Goal: Information Seeking & Learning: Learn about a topic

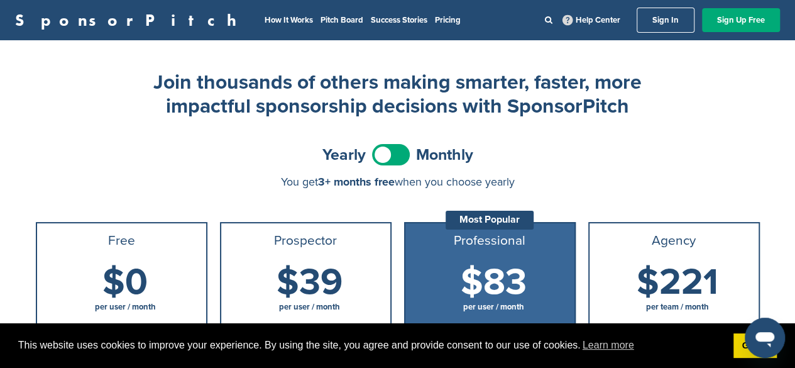
click at [661, 14] on link "Sign In" at bounding box center [666, 20] width 58 height 25
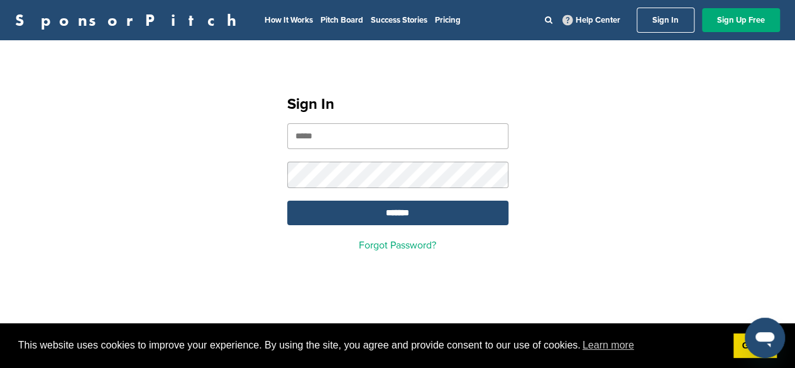
click at [339, 141] on input "email" at bounding box center [397, 136] width 221 height 26
type input "**********"
click at [287, 201] on input "*******" at bounding box center [397, 213] width 221 height 25
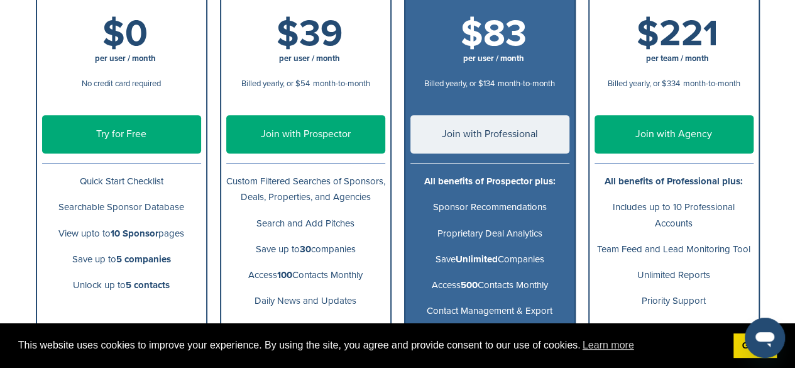
scroll to position [251, 0]
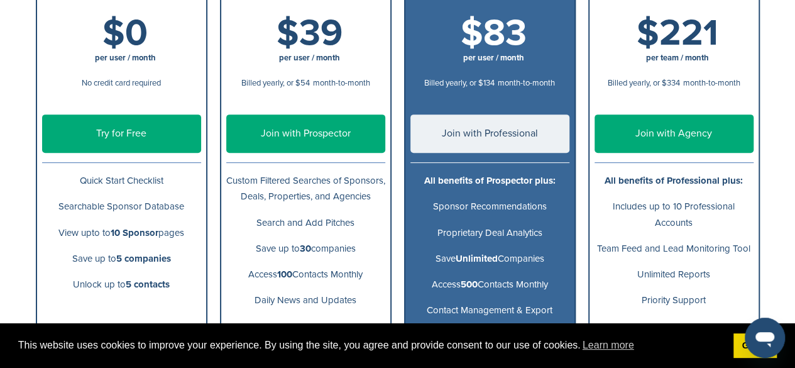
click at [81, 135] on link "Try for Free" at bounding box center [121, 133] width 159 height 38
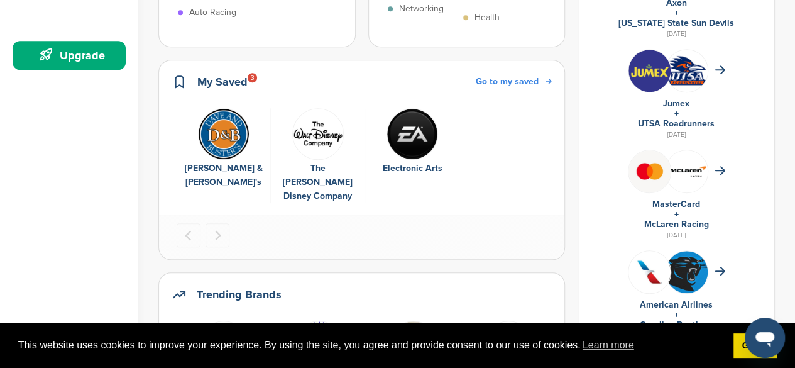
scroll to position [358, 0]
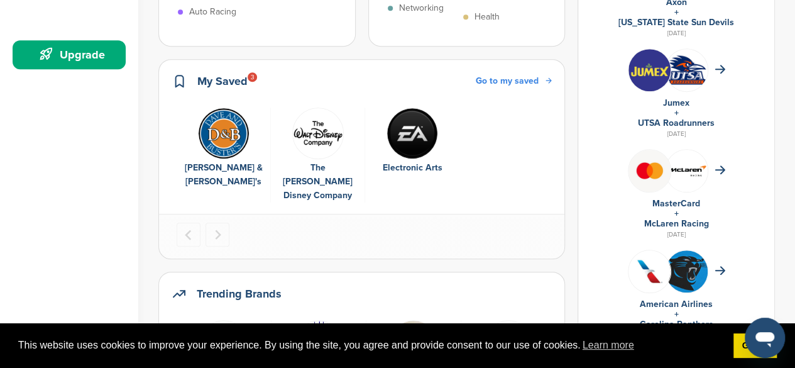
click at [243, 146] on img "1 of 3" at bounding box center [224, 133] width 52 height 52
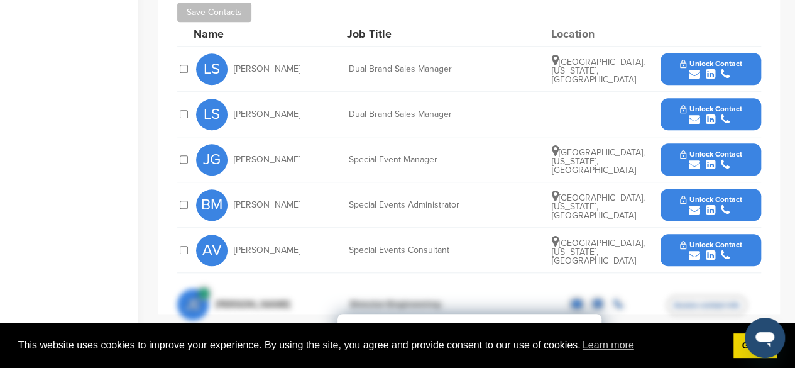
scroll to position [486, 0]
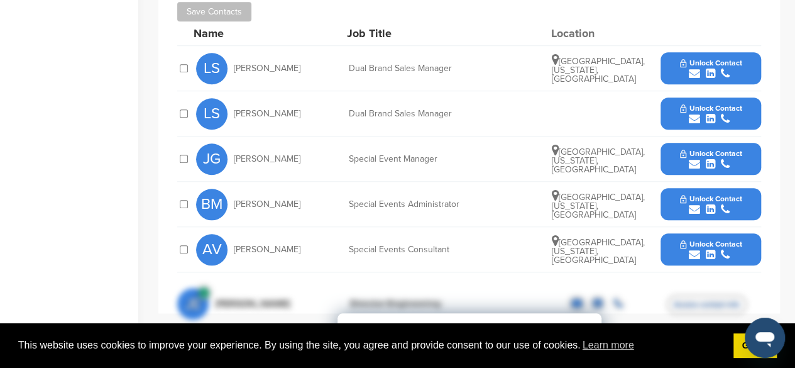
click at [679, 58] on button "Unlock Contact" at bounding box center [711, 69] width 92 height 38
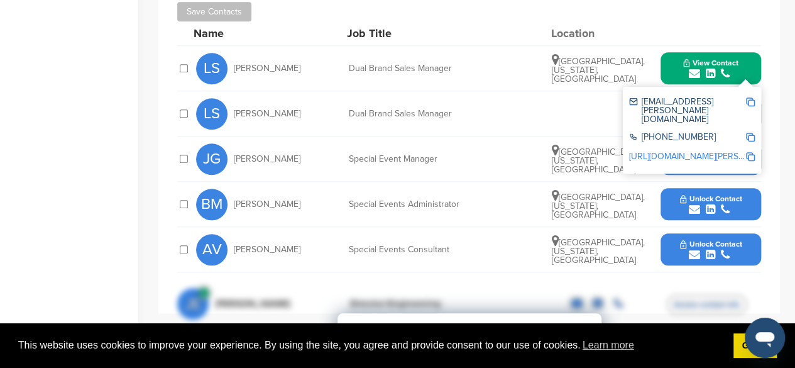
click at [749, 97] on img at bounding box center [750, 101] width 9 height 9
click at [85, 157] on div "Home Search My CRM Pitch Board My Pages Analytics Settings Help Center Upgrade" at bounding box center [69, 199] width 138 height 1284
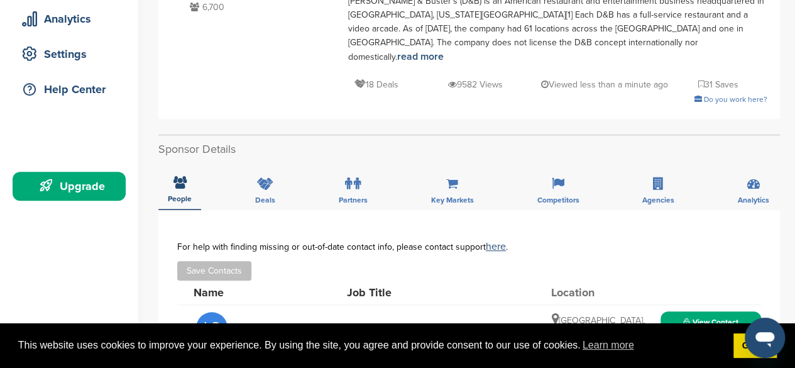
scroll to position [0, 0]
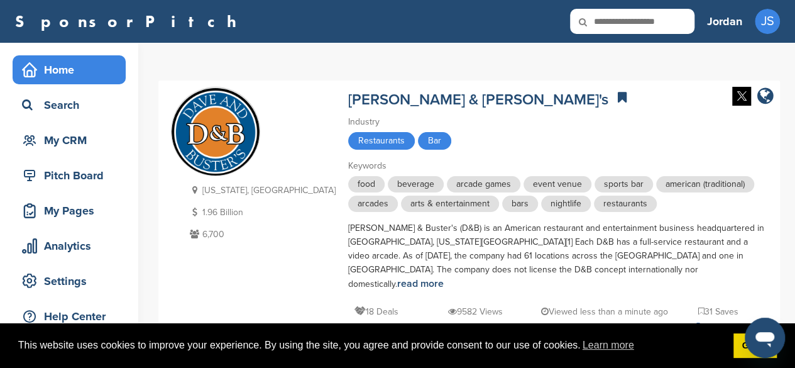
click at [62, 71] on div "Home" at bounding box center [72, 69] width 107 height 23
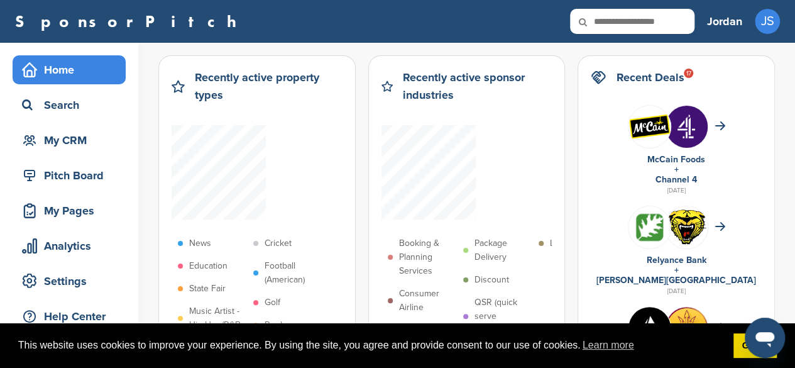
click at [605, 16] on icon at bounding box center [591, 22] width 43 height 26
click at [636, 23] on input "text" at bounding box center [632, 21] width 124 height 25
type input "*****"
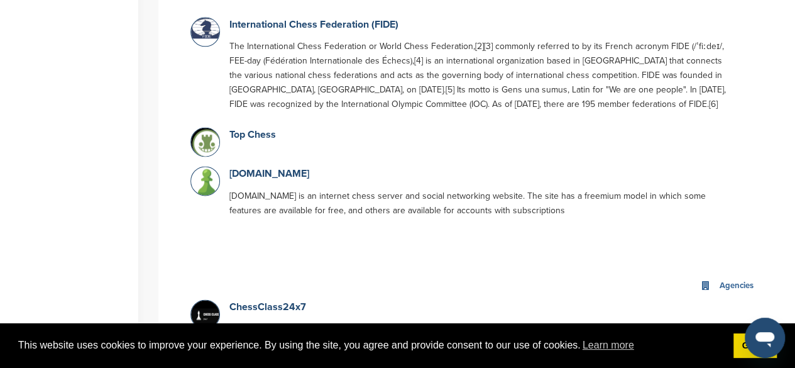
scroll to position [850, 0]
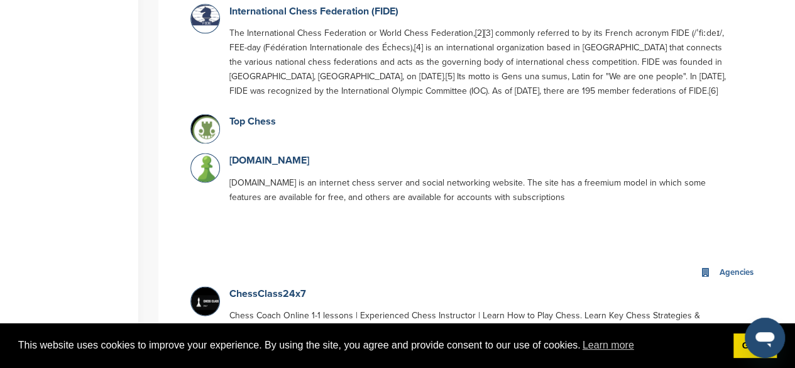
click at [207, 153] on img at bounding box center [206, 168] width 31 height 31
click at [248, 154] on link "[DOMAIN_NAME]" at bounding box center [269, 160] width 80 height 13
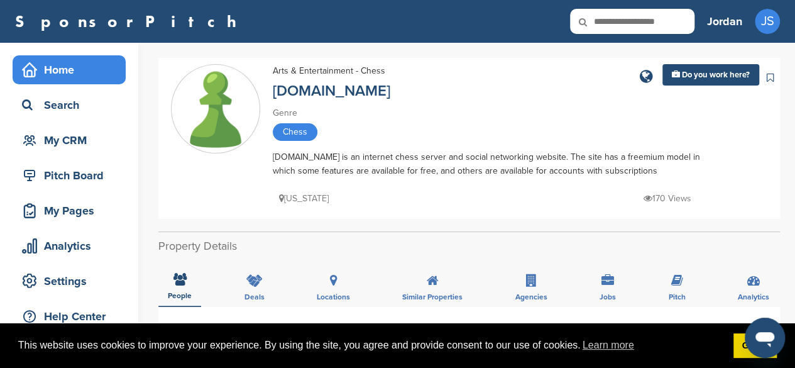
click at [52, 71] on div "Home" at bounding box center [72, 69] width 107 height 23
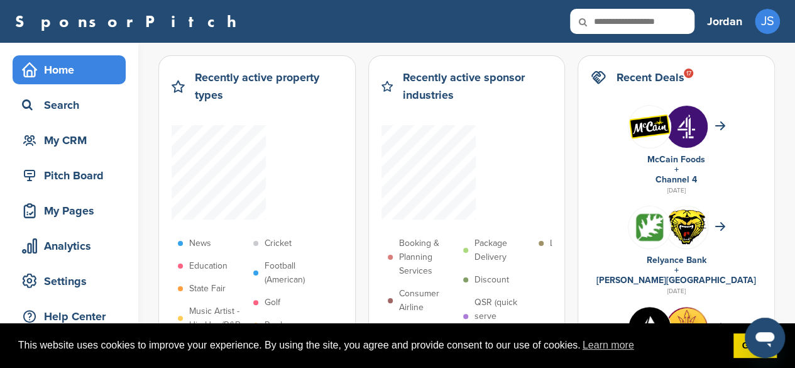
click at [605, 24] on icon at bounding box center [591, 22] width 43 height 26
click at [645, 22] on input "*" at bounding box center [632, 21] width 124 height 25
type input "*****"
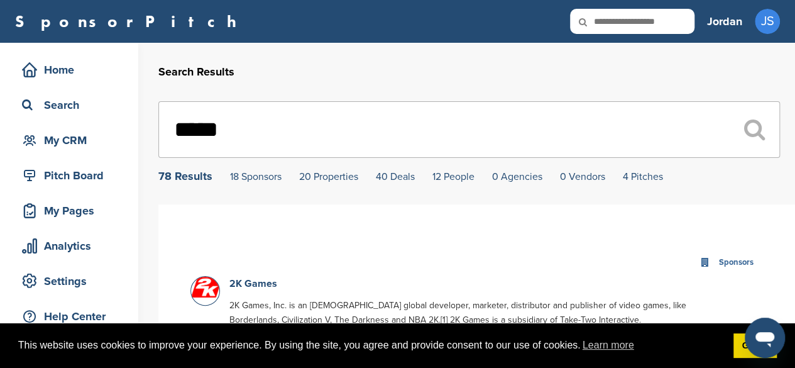
click at [649, 21] on input "text" at bounding box center [632, 21] width 124 height 25
type input "**********"
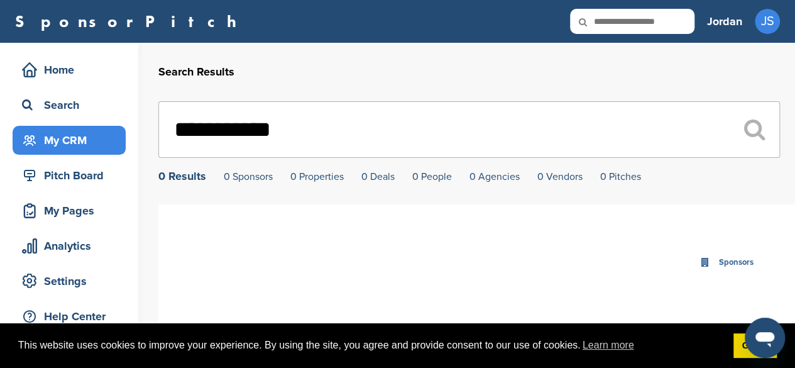
click at [82, 144] on div "My CRM" at bounding box center [72, 140] width 107 height 23
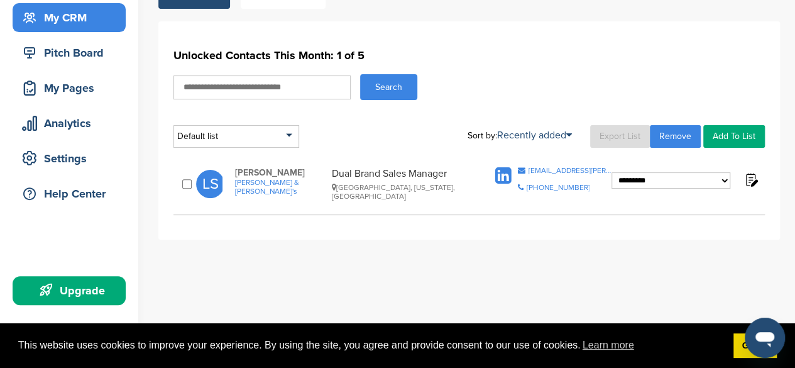
scroll to position [127, 0]
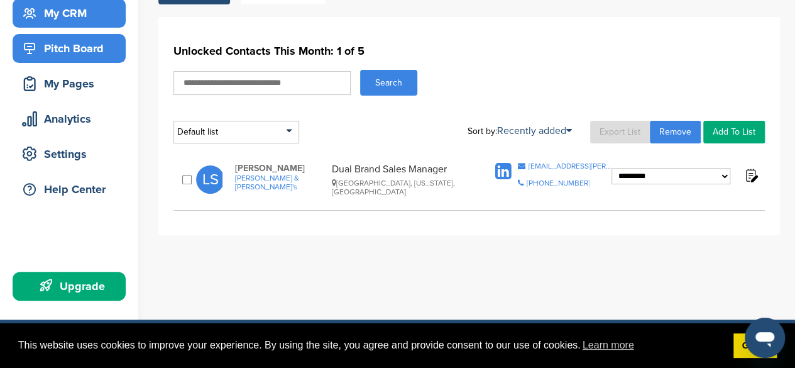
click at [94, 57] on div "Pitch Board" at bounding box center [72, 48] width 107 height 23
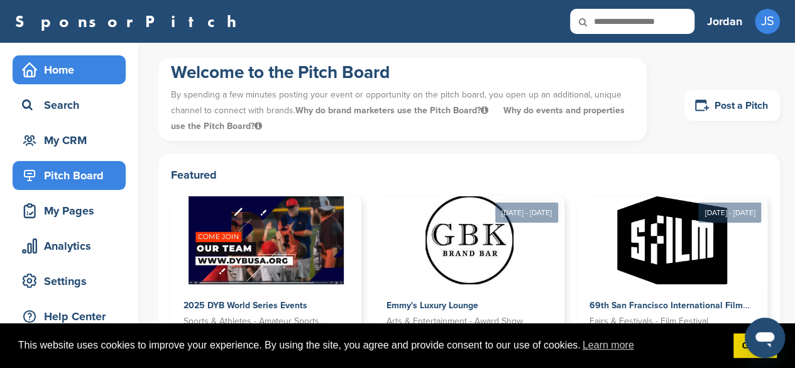
click at [55, 71] on div "Home" at bounding box center [72, 69] width 107 height 23
click at [55, 69] on div "Home" at bounding box center [72, 69] width 107 height 23
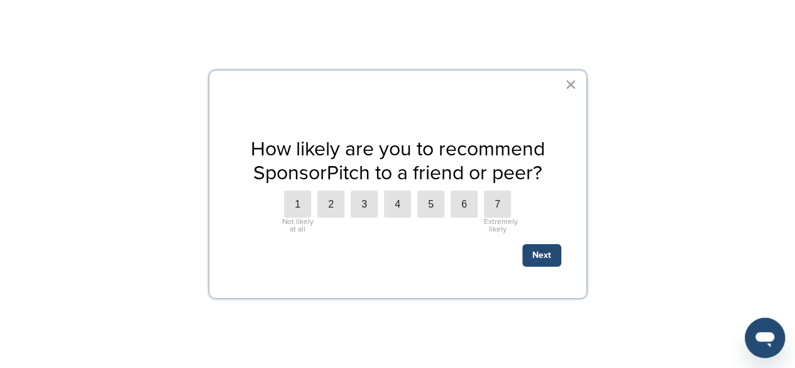
click at [566, 84] on button "×" at bounding box center [571, 84] width 12 height 20
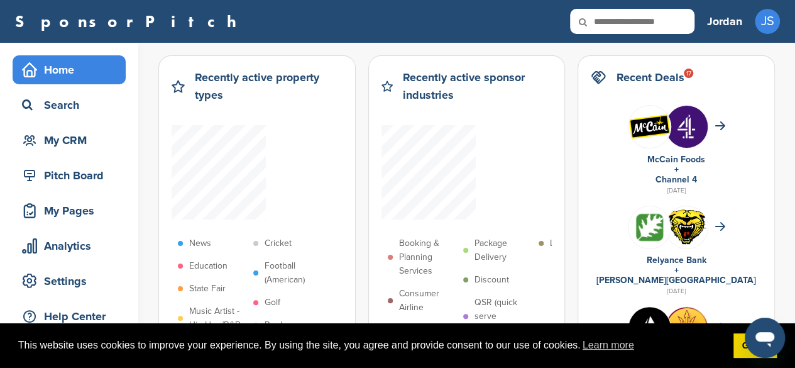
click at [635, 25] on input "text" at bounding box center [632, 21] width 124 height 25
type input "****"
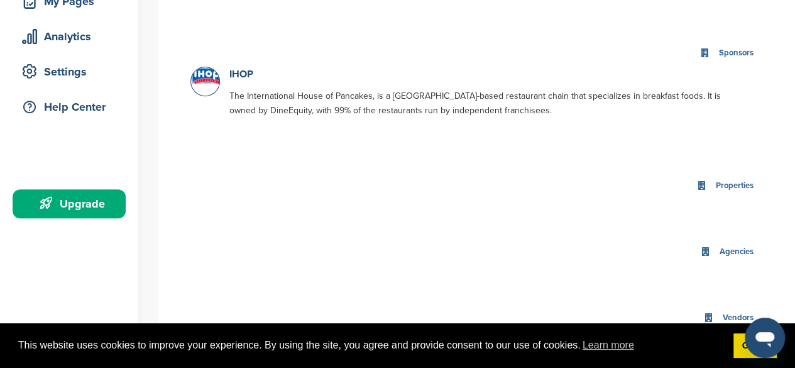
scroll to position [210, 0]
click at [248, 69] on link "IHOP" at bounding box center [241, 73] width 24 height 13
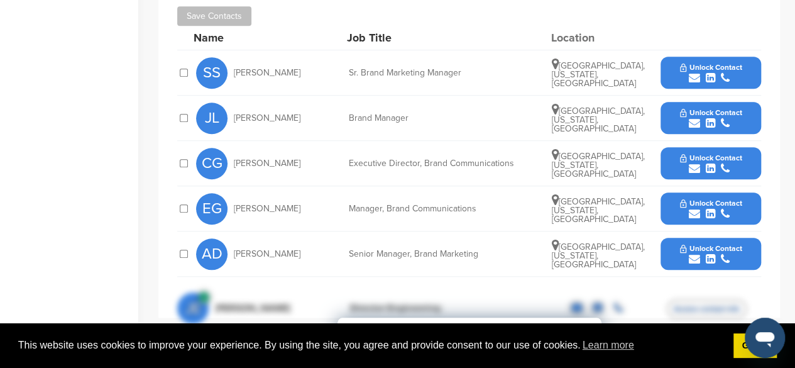
scroll to position [439, 0]
